Goal: Transaction & Acquisition: Download file/media

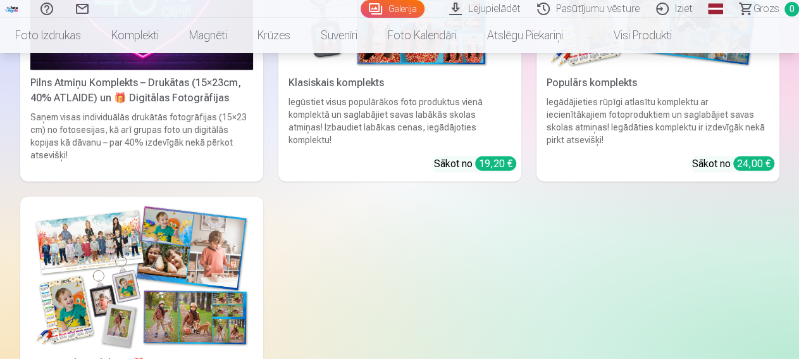
scroll to position [1381, 0]
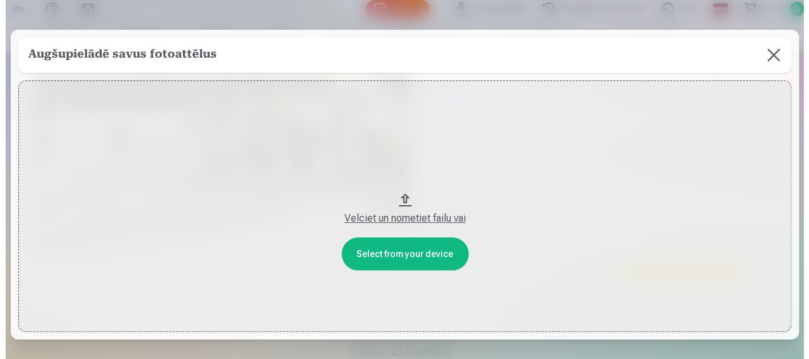
scroll to position [1391, 0]
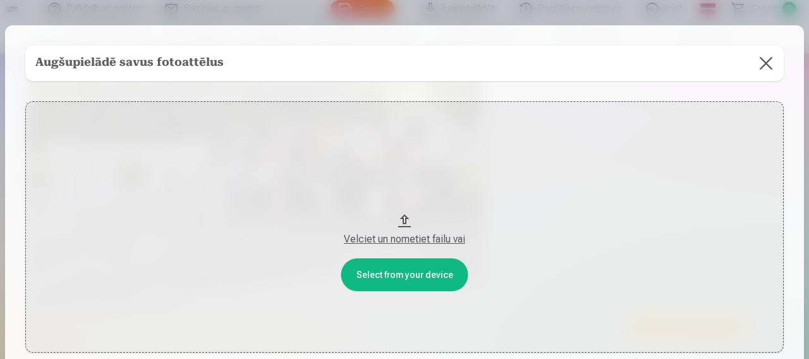
click at [353, 238] on div "Velciet un nometiet failu vai" at bounding box center [405, 238] width 734 height 15
click at [384, 279] on button "Velciet un nometiet failu vai" at bounding box center [404, 226] width 759 height 251
drag, startPoint x: 388, startPoint y: 241, endPoint x: 400, endPoint y: 219, distance: 25.5
click at [400, 219] on button "Velciet un nometiet failu vai" at bounding box center [404, 226] width 759 height 251
click at [399, 218] on button "Velciet un nometiet failu vai" at bounding box center [404, 226] width 759 height 251
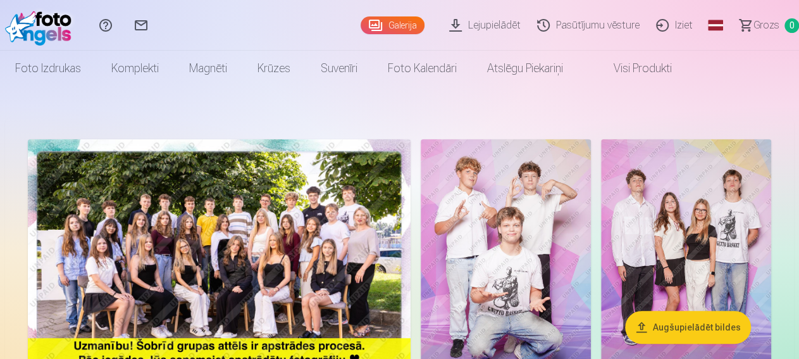
click at [443, 25] on link "Lejupielādēt" at bounding box center [487, 25] width 88 height 51
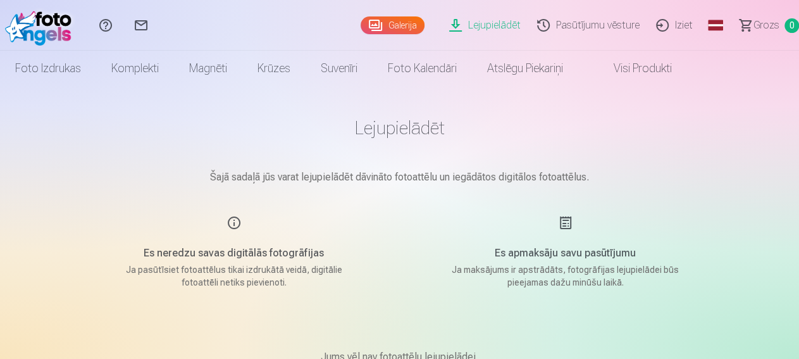
click at [360, 23] on link "Galerija" at bounding box center [392, 25] width 64 height 18
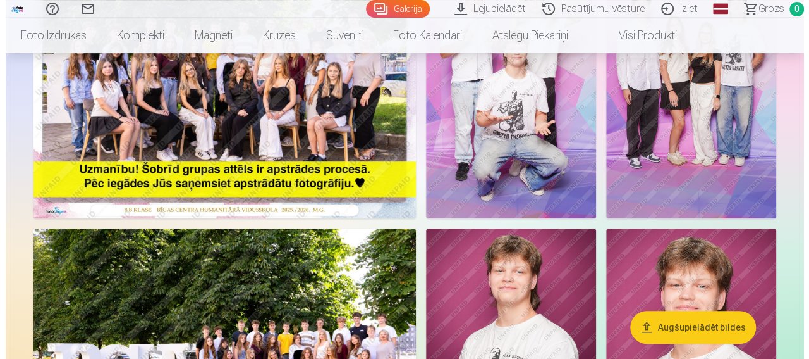
scroll to position [197, 0]
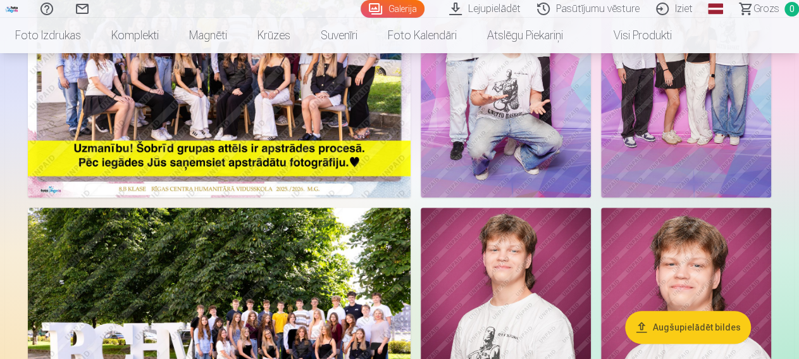
click at [686, 324] on button "Augšupielādēt bildes" at bounding box center [688, 327] width 126 height 33
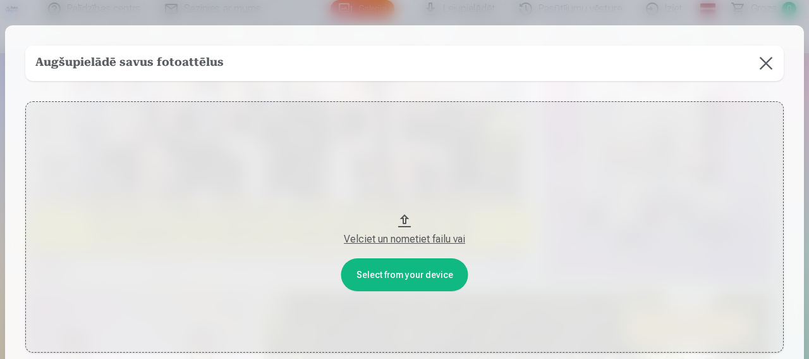
click at [383, 238] on div "Velciet un nometiet failu vai" at bounding box center [405, 238] width 734 height 15
